Goal: Transaction & Acquisition: Purchase product/service

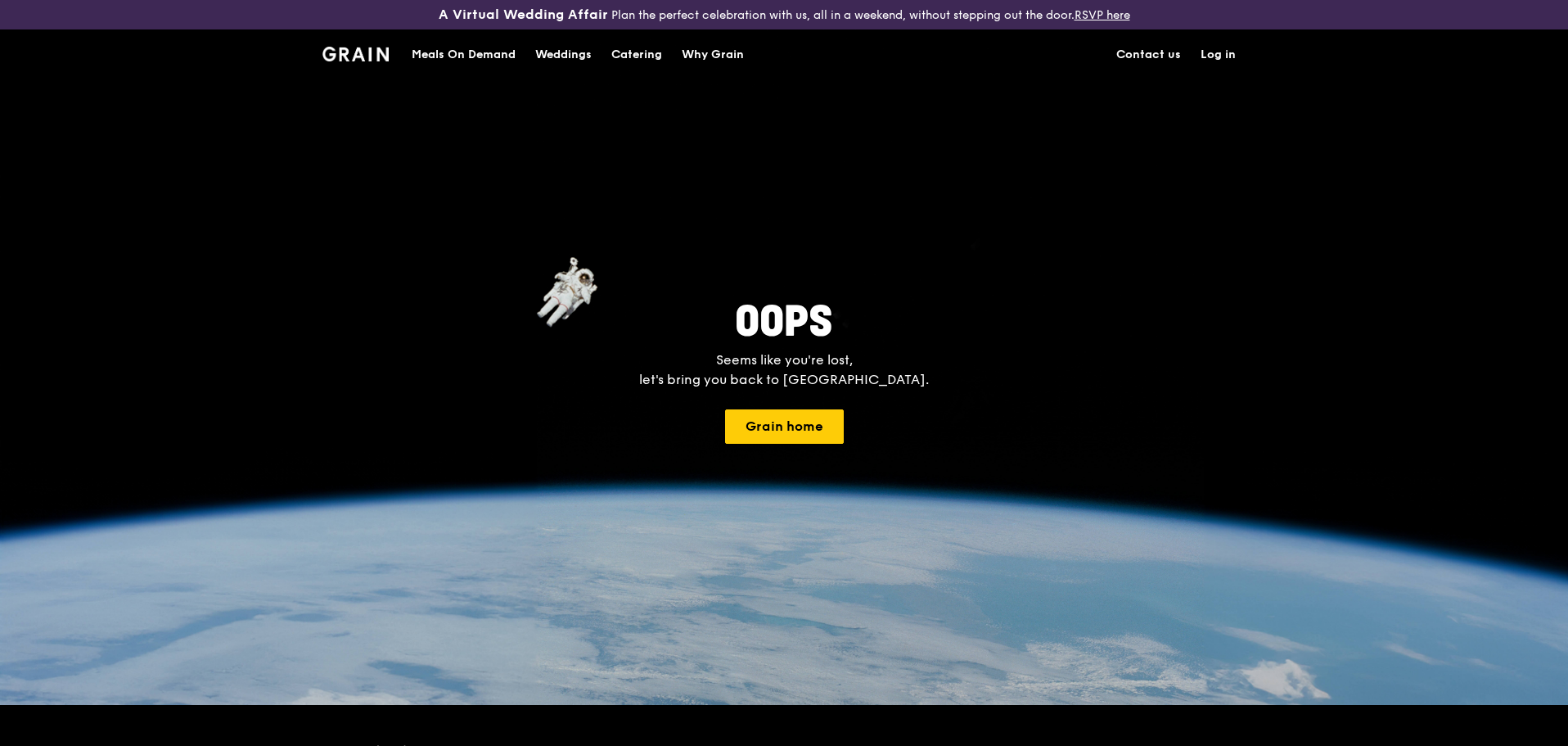
click at [494, 56] on h1 "Meals On Demand" at bounding box center [463, 54] width 104 height 17
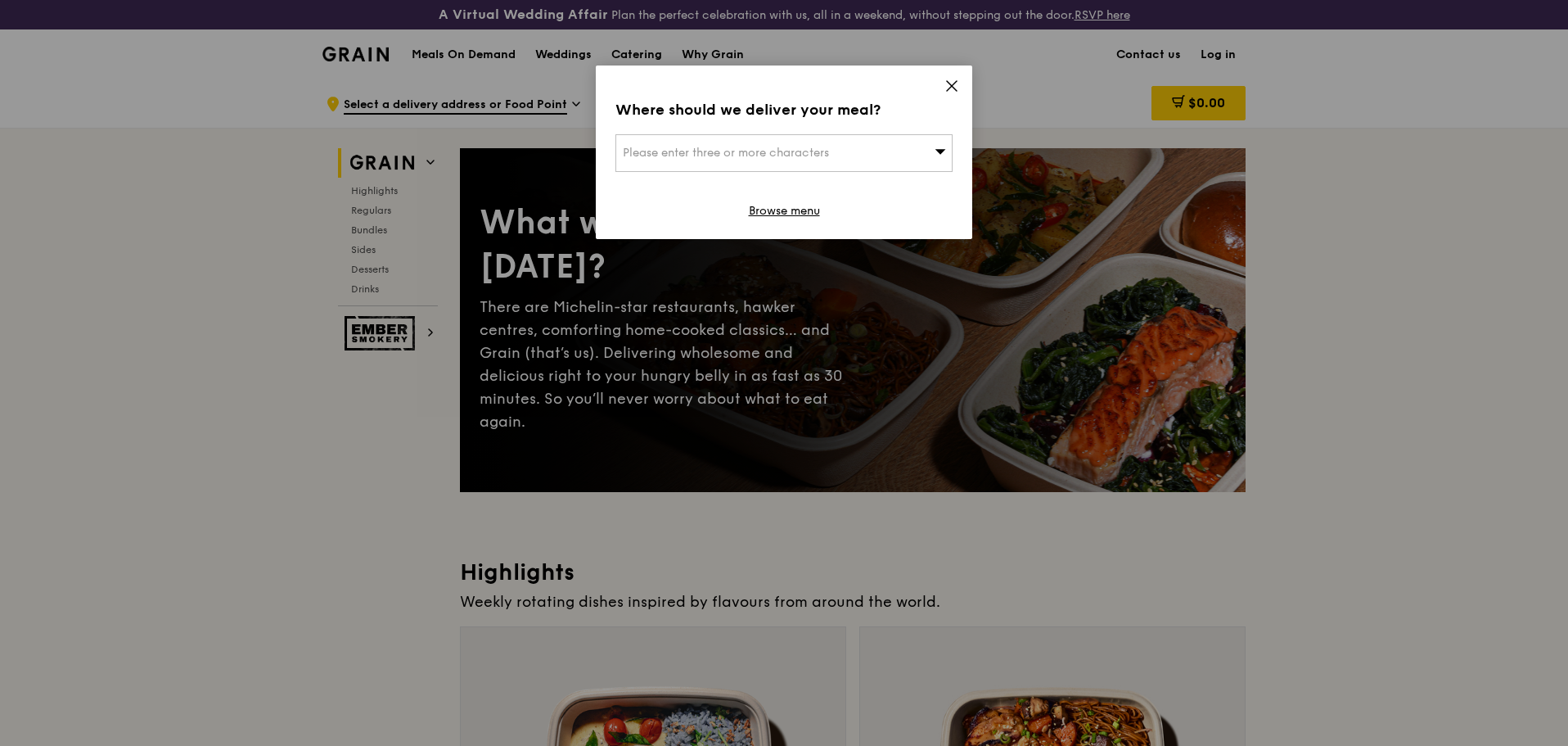
click at [955, 89] on icon at bounding box center [951, 86] width 10 height 10
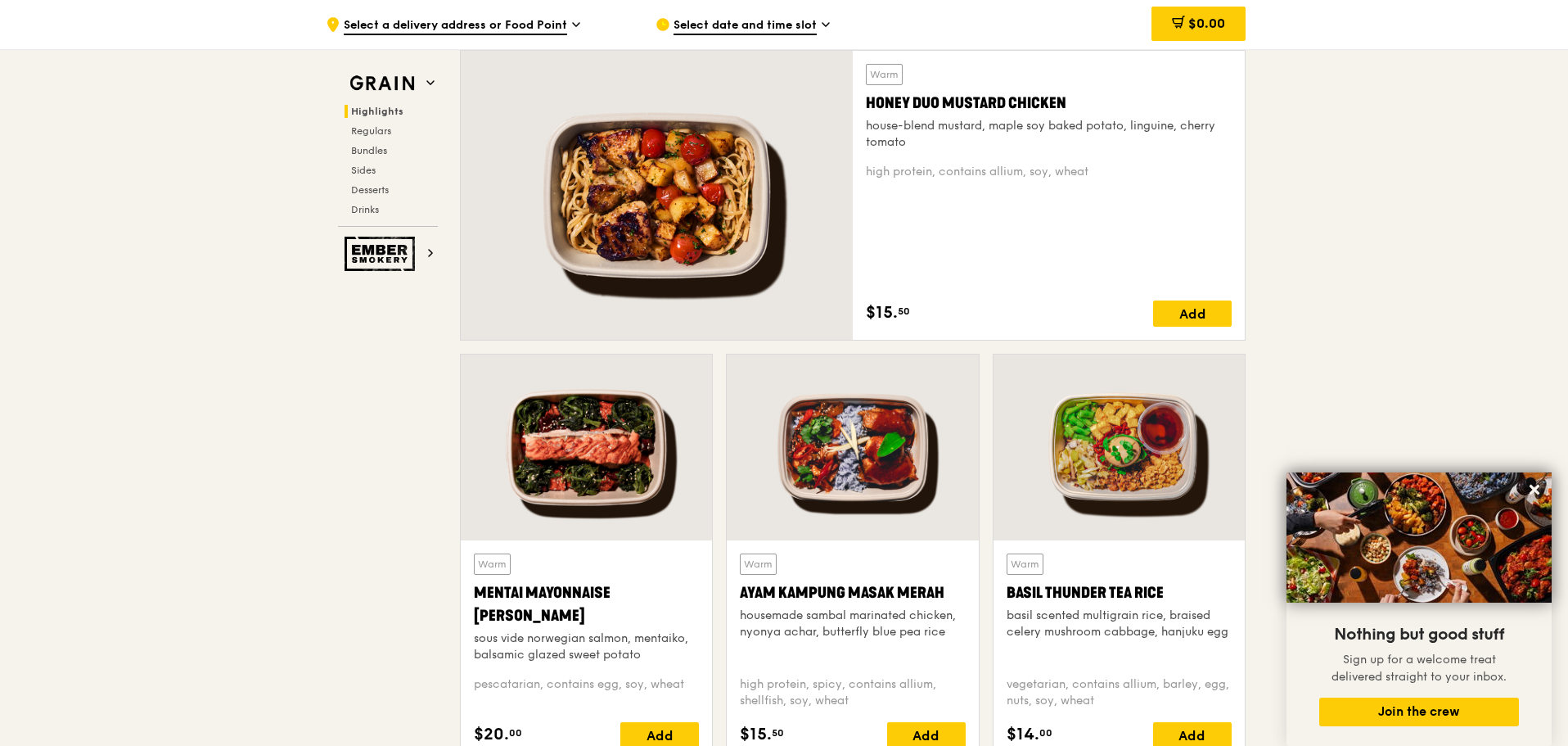
scroll to position [1392, 0]
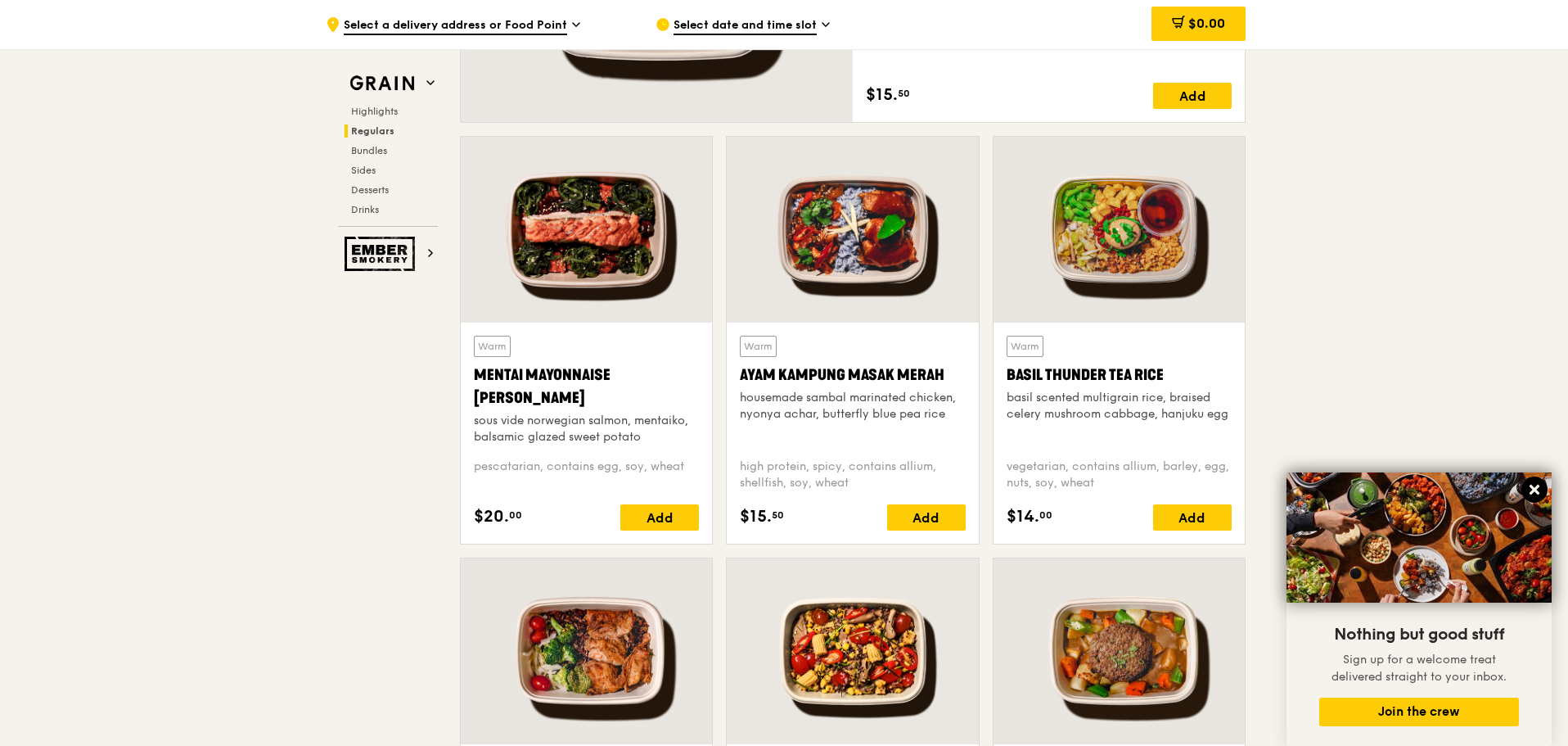
click at [1531, 491] on icon at bounding box center [1534, 489] width 15 height 15
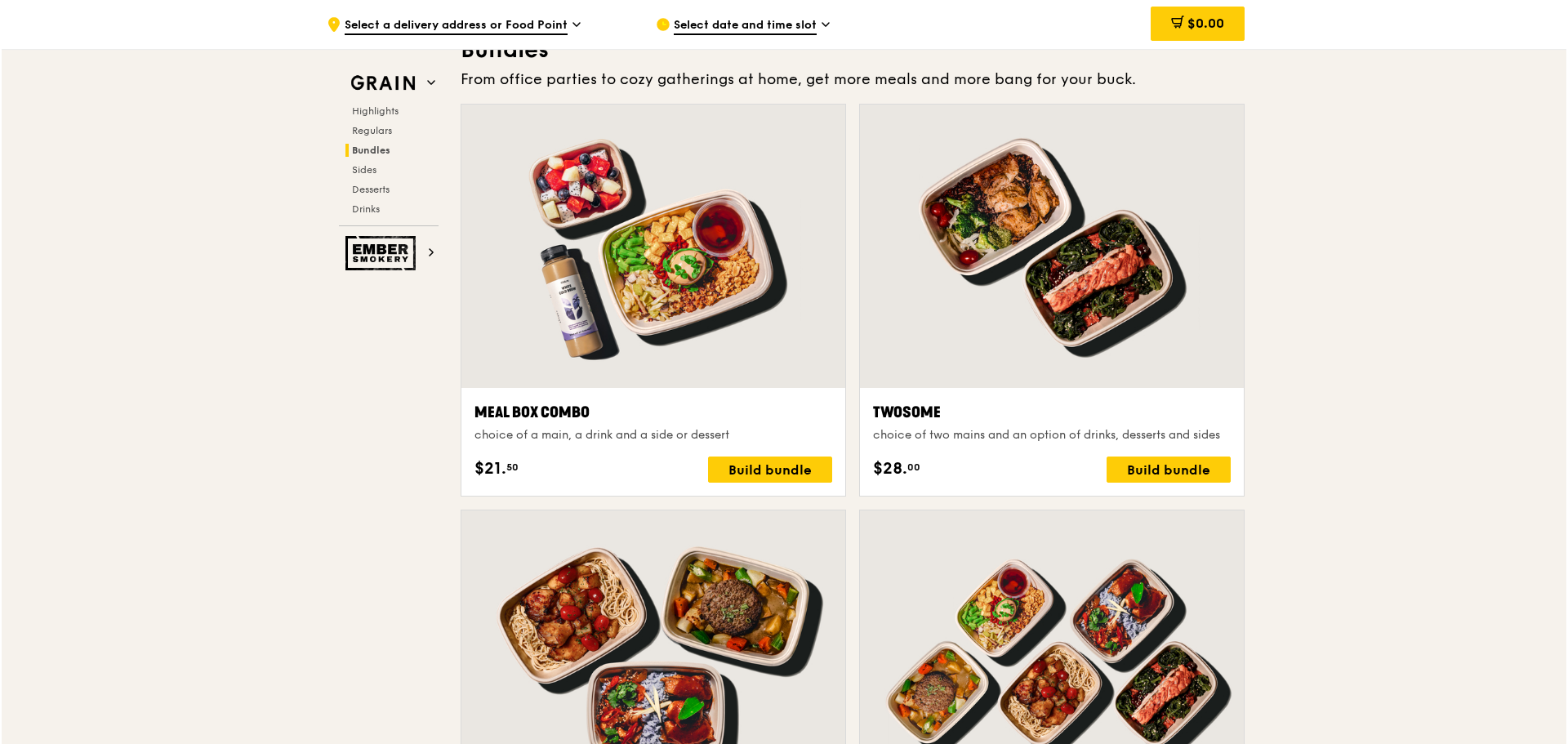
scroll to position [2396, 0]
click at [1025, 304] on div at bounding box center [1049, 245] width 384 height 284
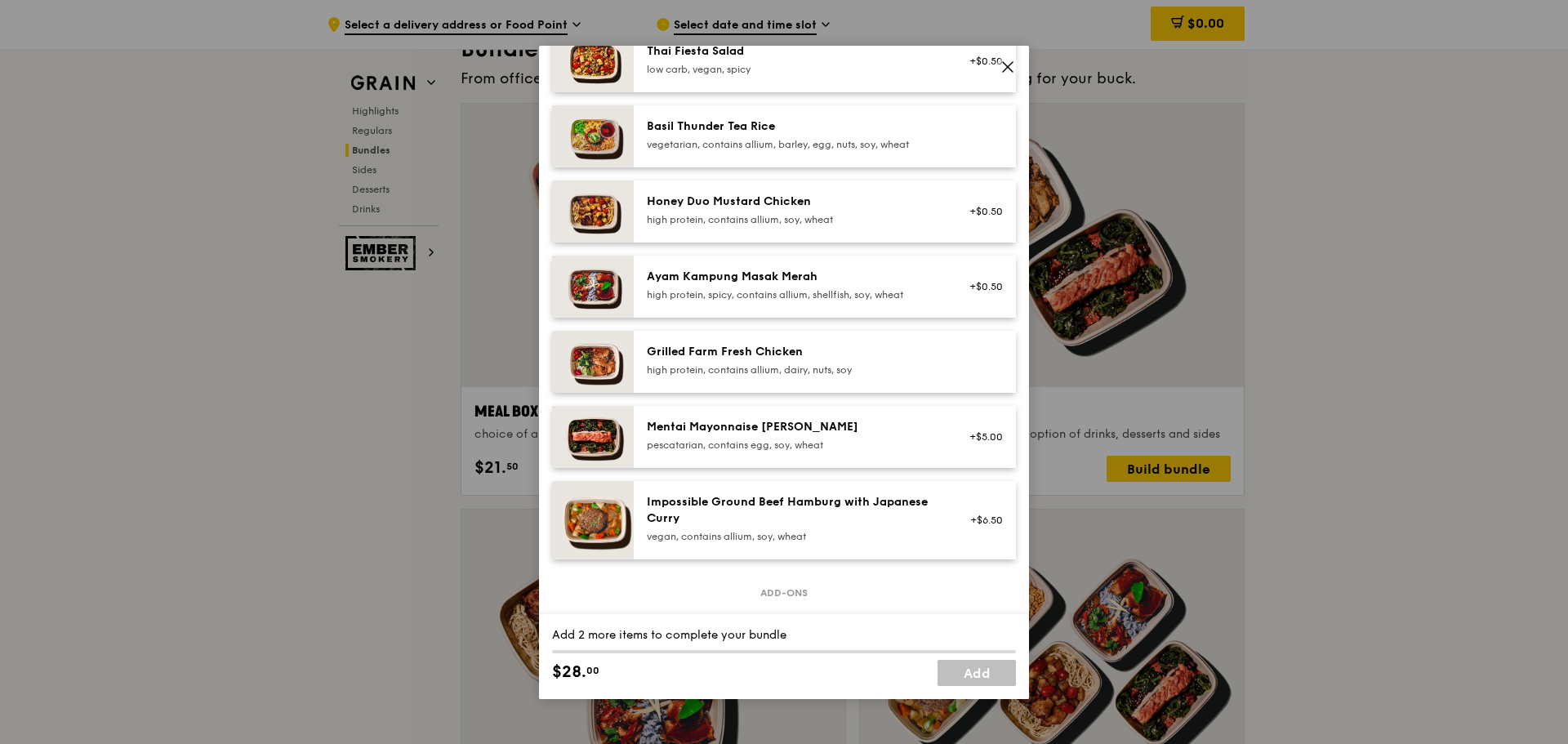
scroll to position [326, 0]
click at [774, 359] on div "Grilled Farm Fresh Chicken" at bounding box center [793, 350] width 293 height 17
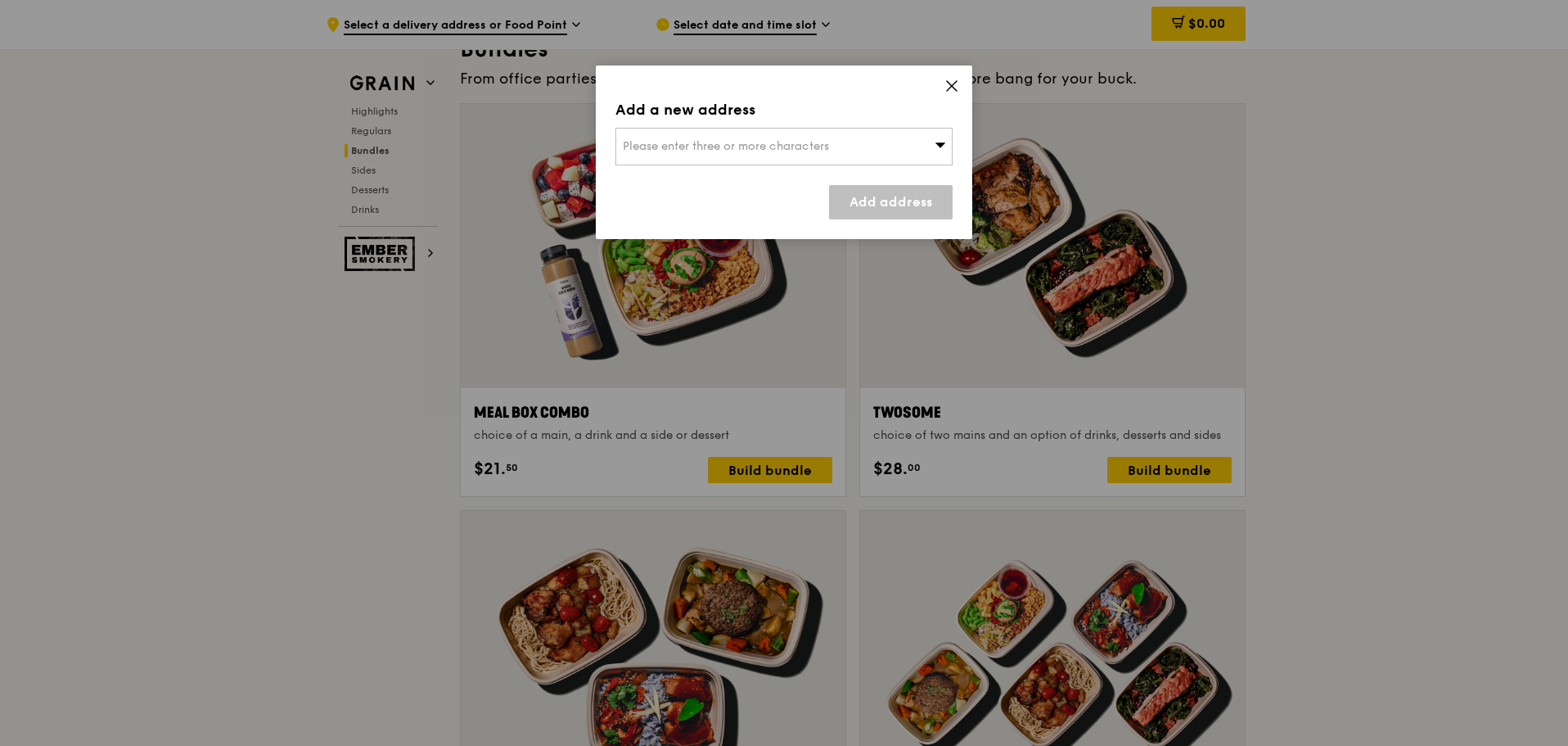
click at [956, 88] on icon at bounding box center [951, 86] width 15 height 15
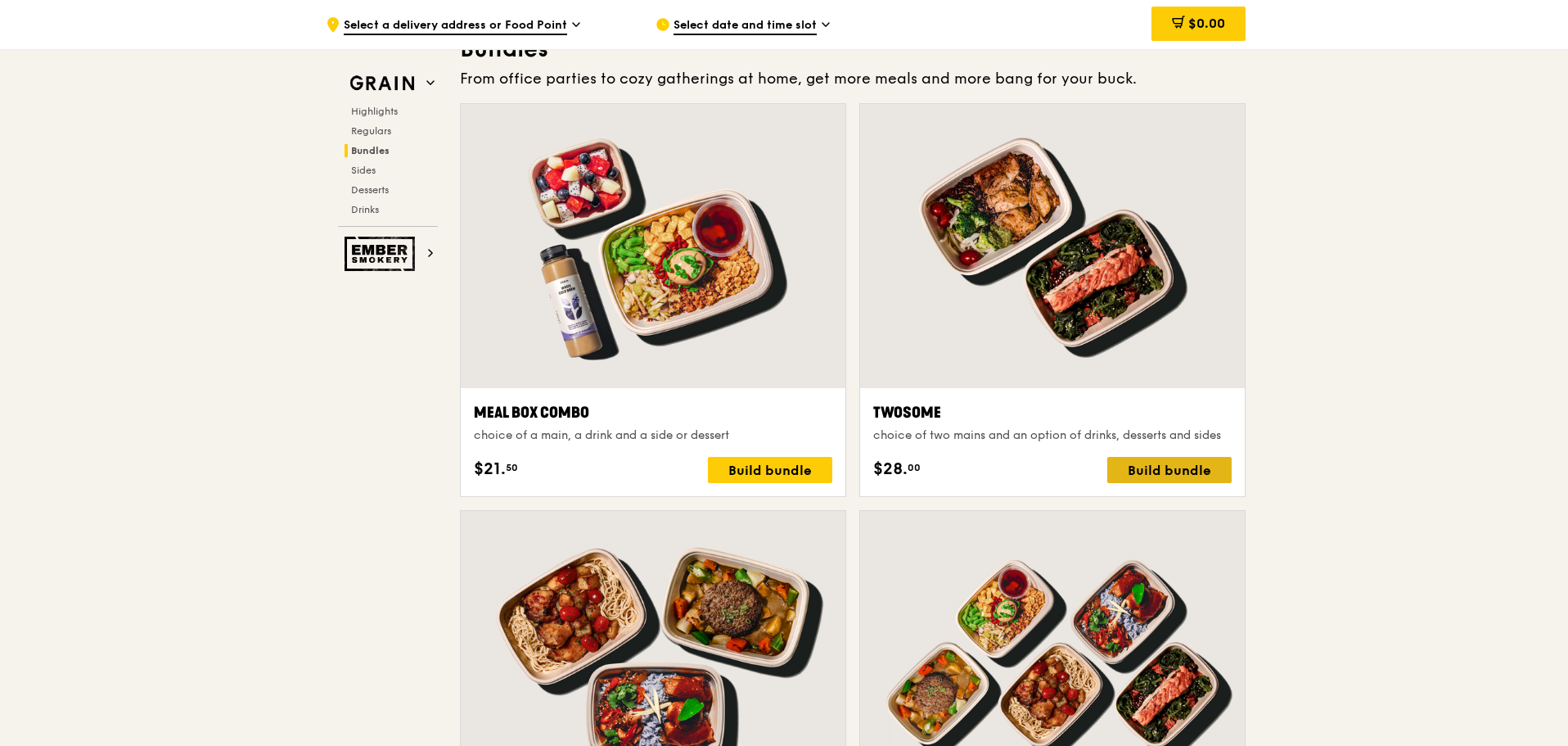
click at [1149, 464] on div "Build bundle" at bounding box center [1169, 470] width 125 height 26
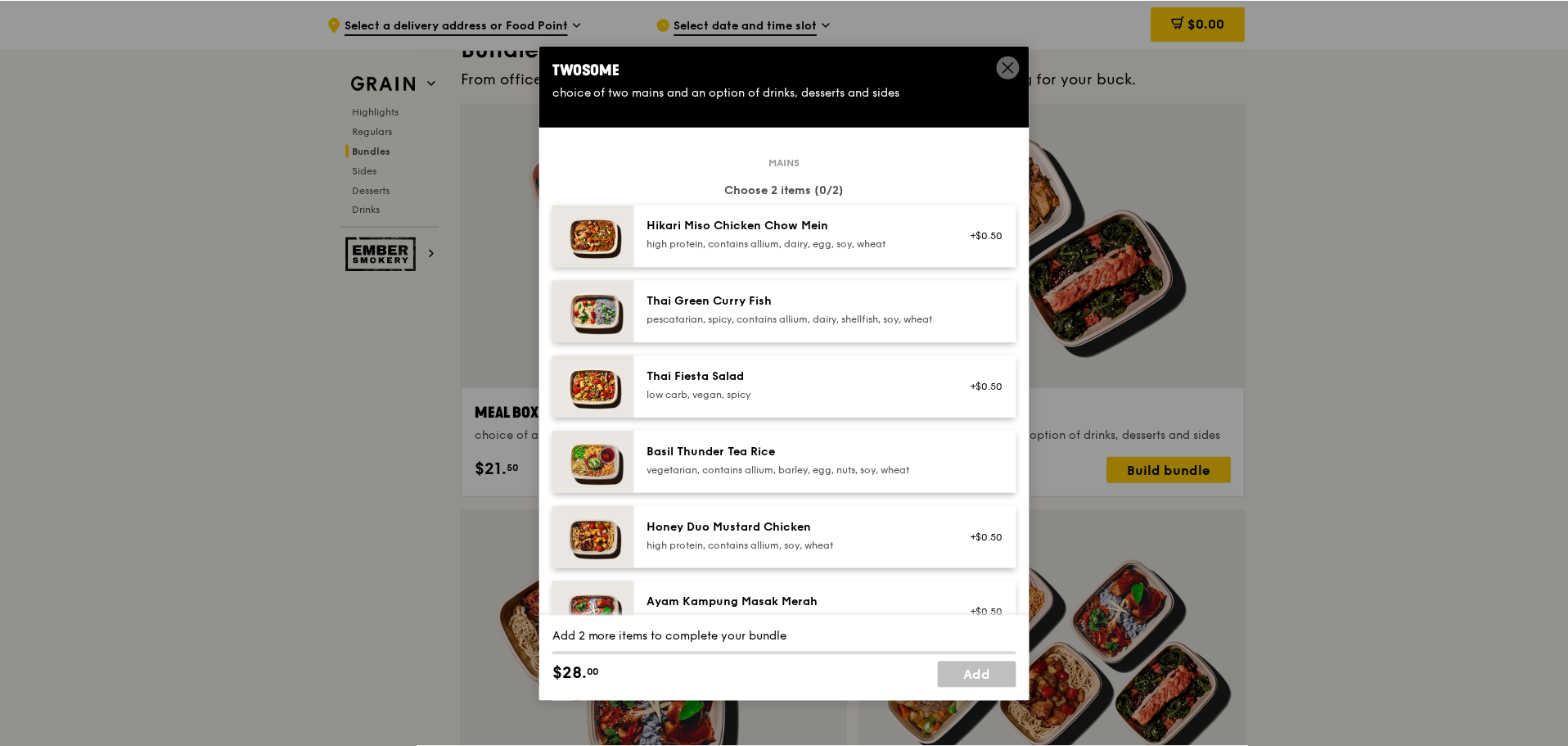
scroll to position [0, 0]
click at [624, 233] on img at bounding box center [594, 236] width 82 height 62
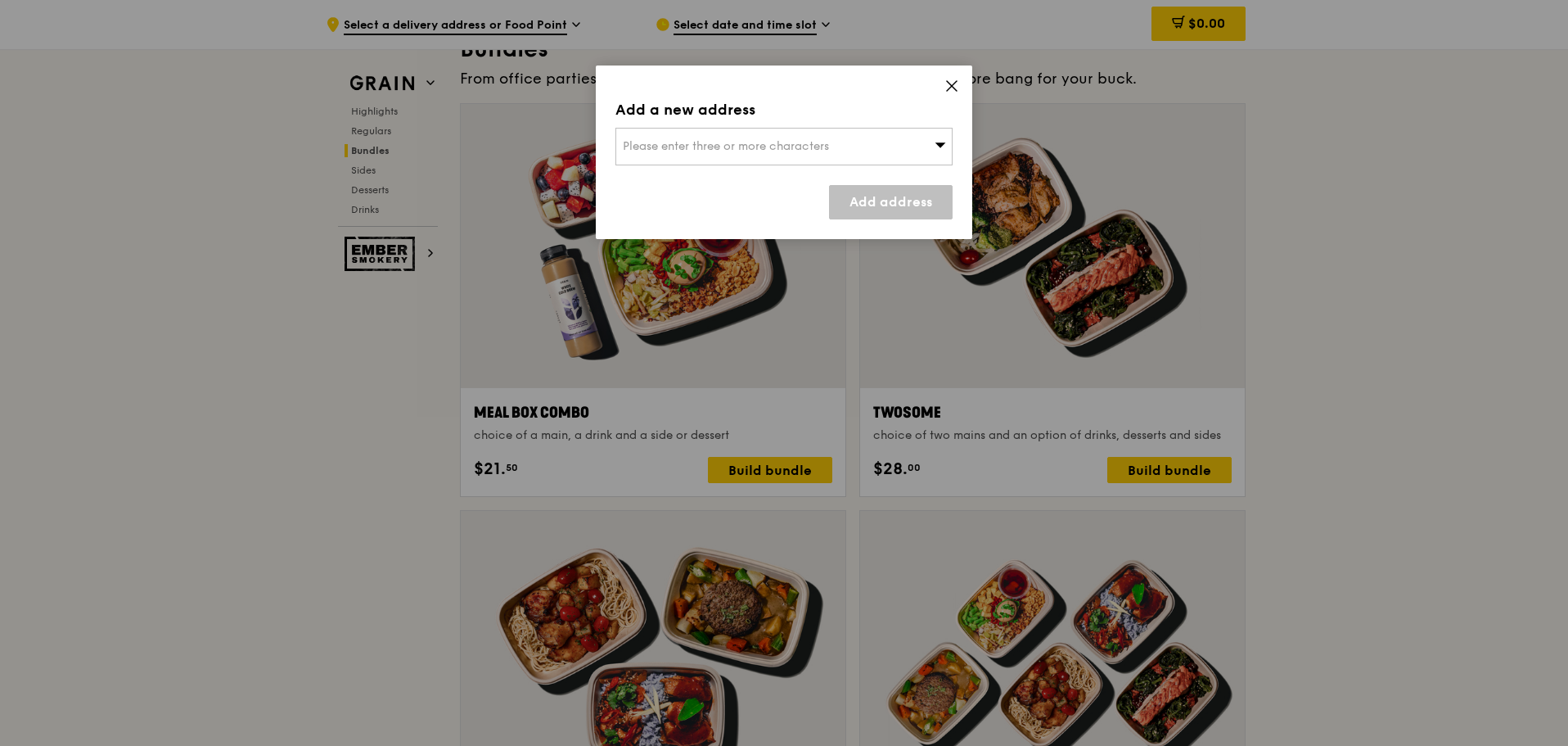
click at [951, 86] on icon at bounding box center [951, 86] width 10 height 10
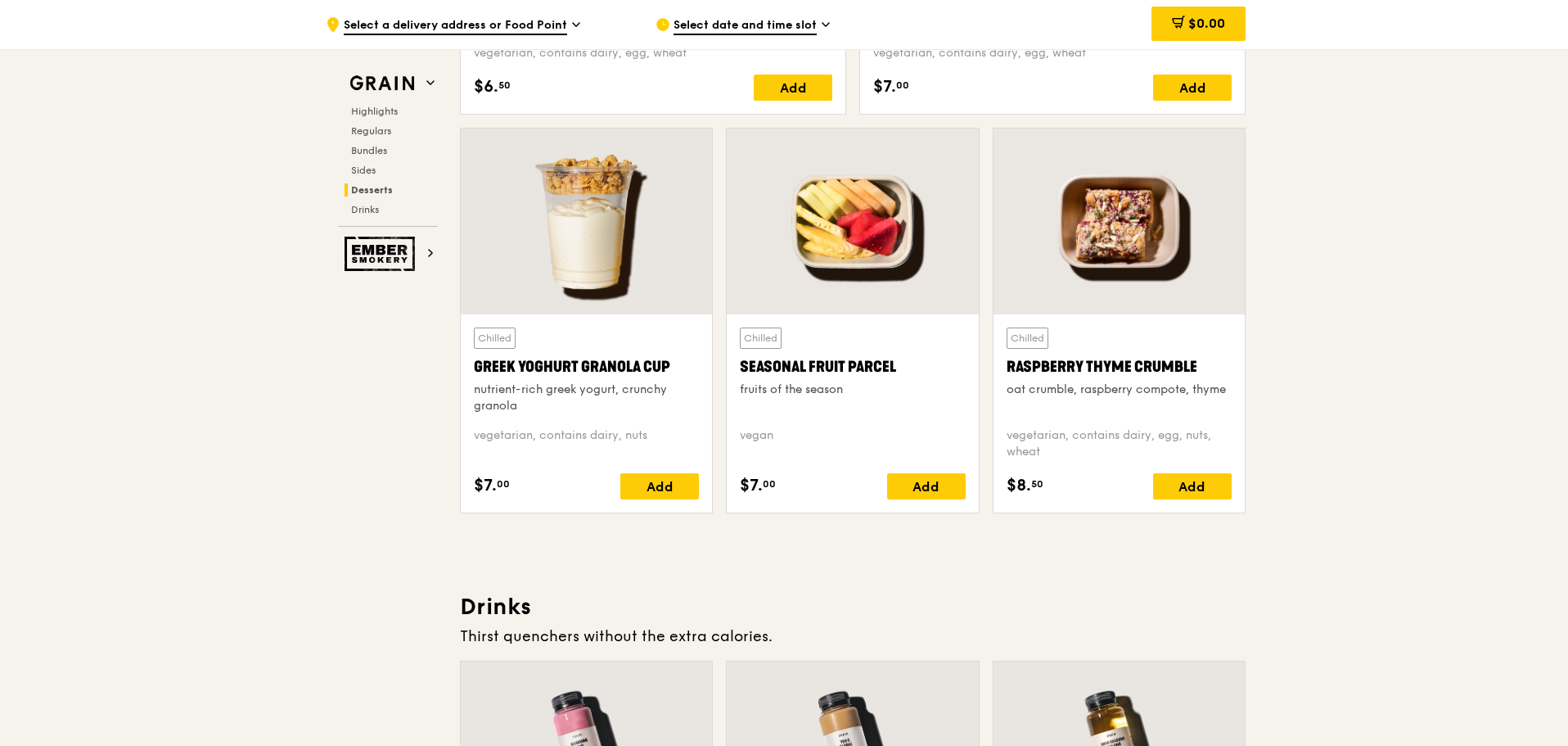
scroll to position [5103, 0]
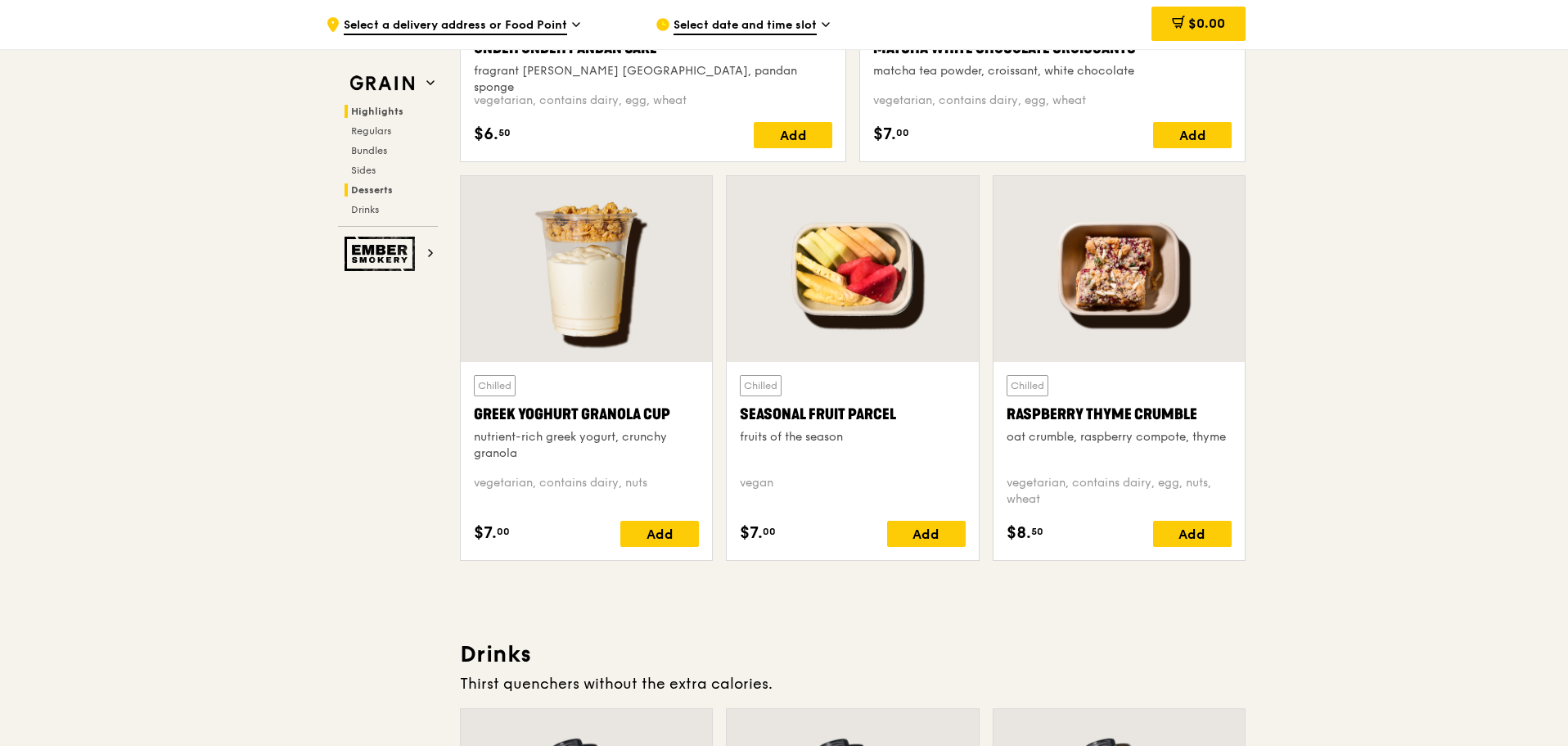
click at [379, 108] on span "Highlights" at bounding box center [378, 111] width 52 height 11
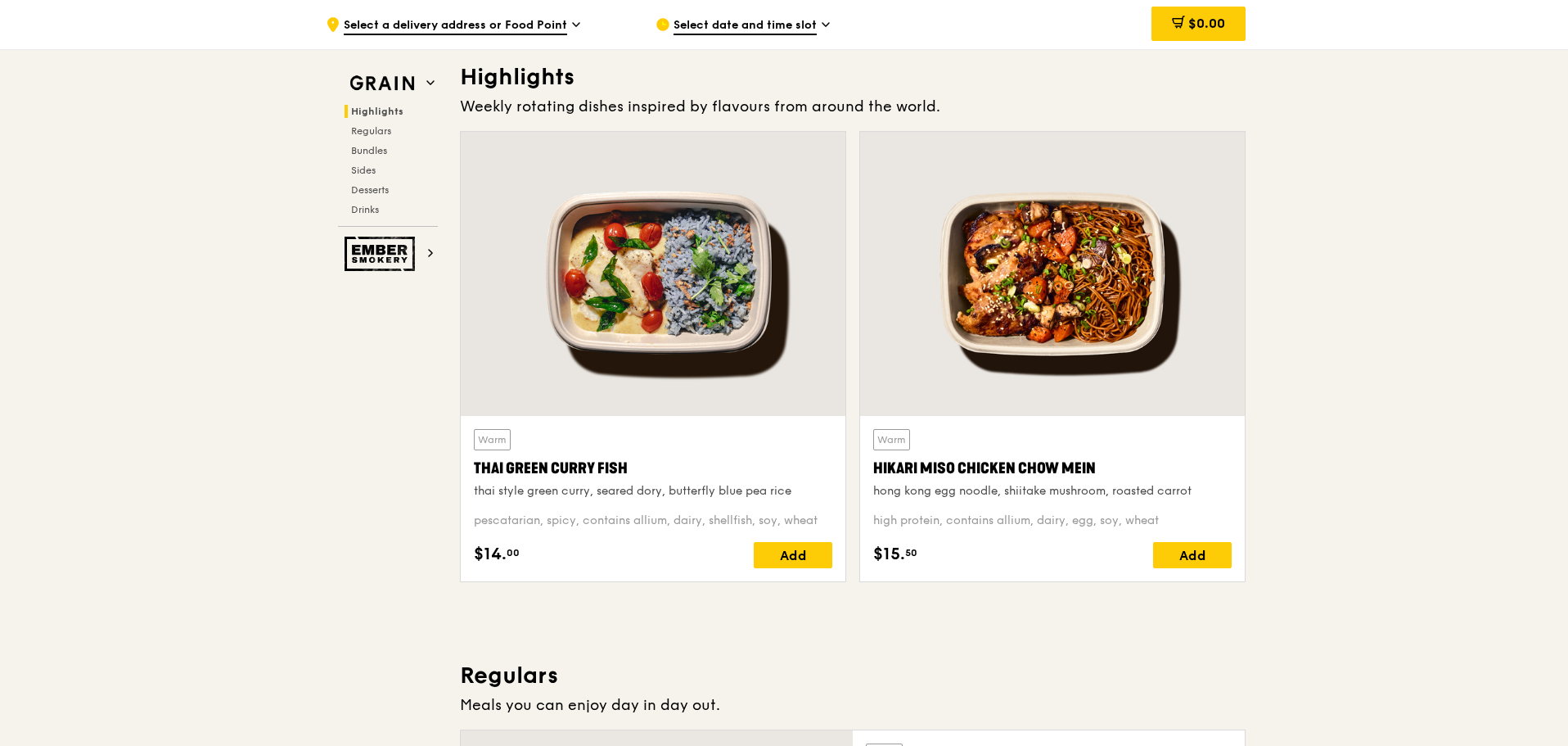
scroll to position [491, 0]
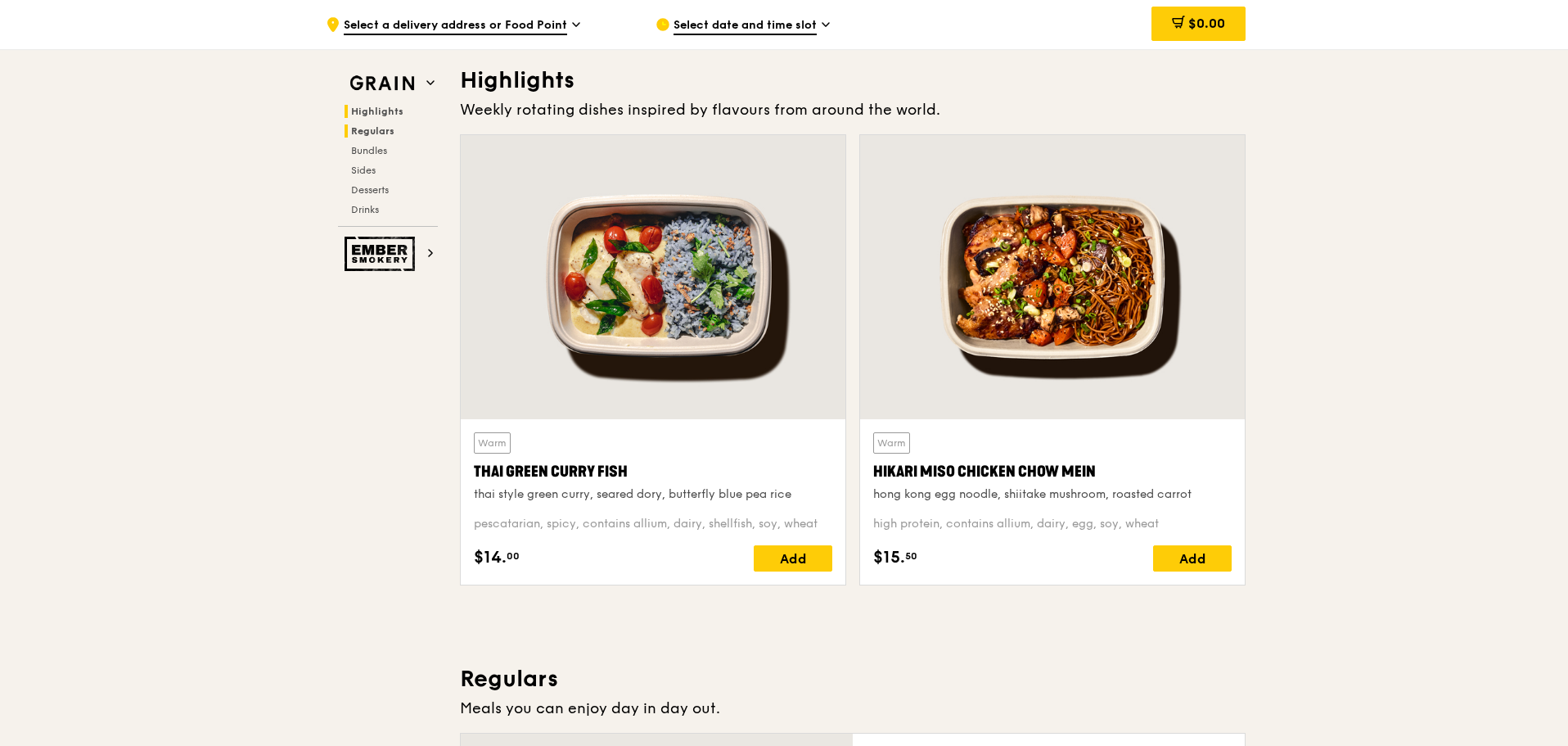
click at [368, 134] on span "Regulars" at bounding box center [373, 131] width 44 height 11
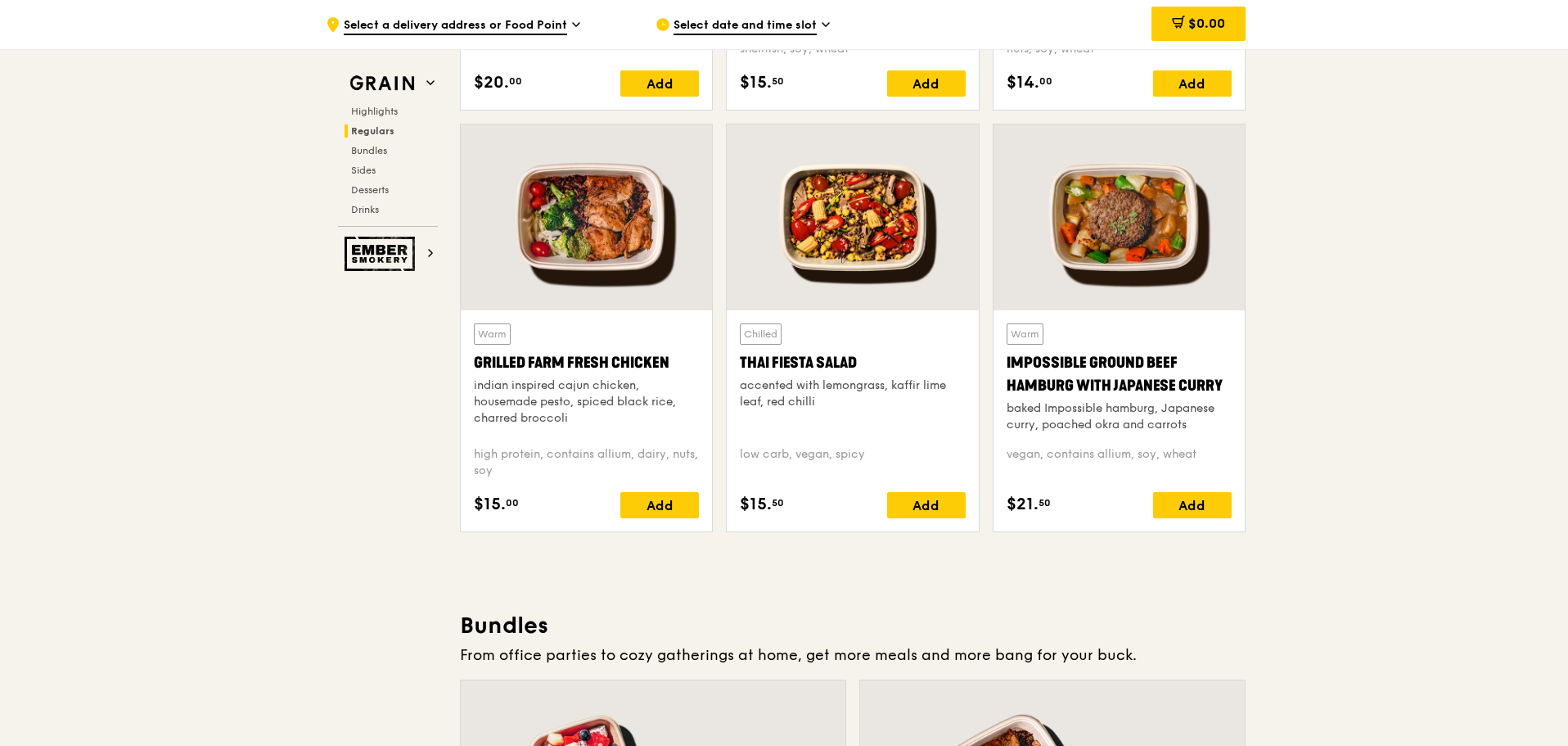
scroll to position [1826, 0]
